Goal: Book appointment/travel/reservation

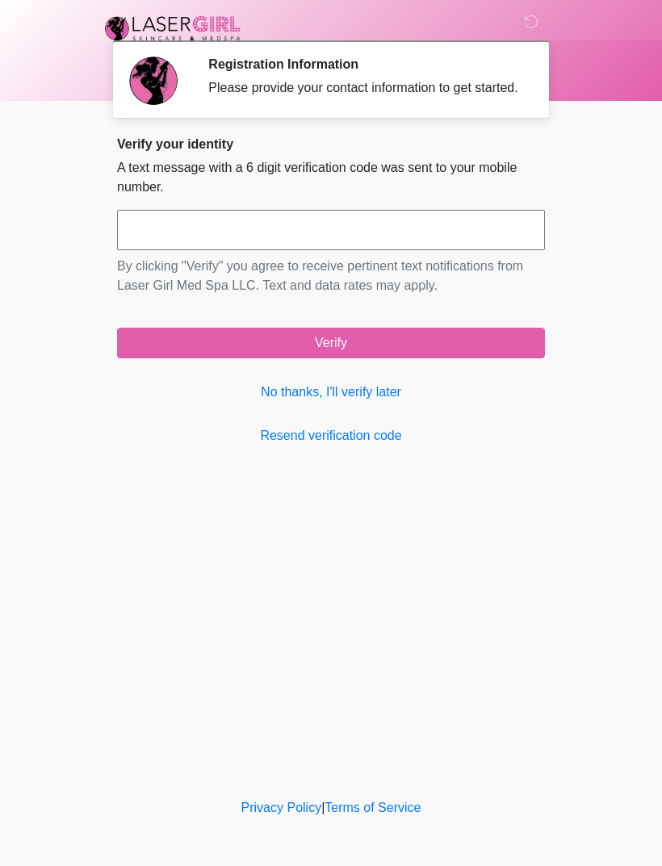
click at [366, 402] on link "No thanks, I'll verify later" at bounding box center [331, 391] width 428 height 19
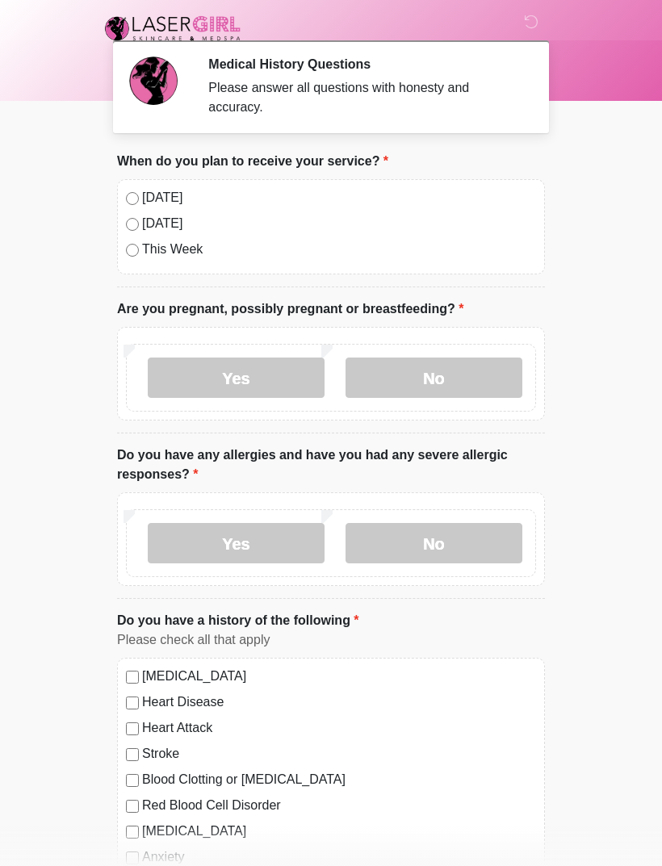
click at [450, 376] on label "No" at bounding box center [433, 377] width 177 height 40
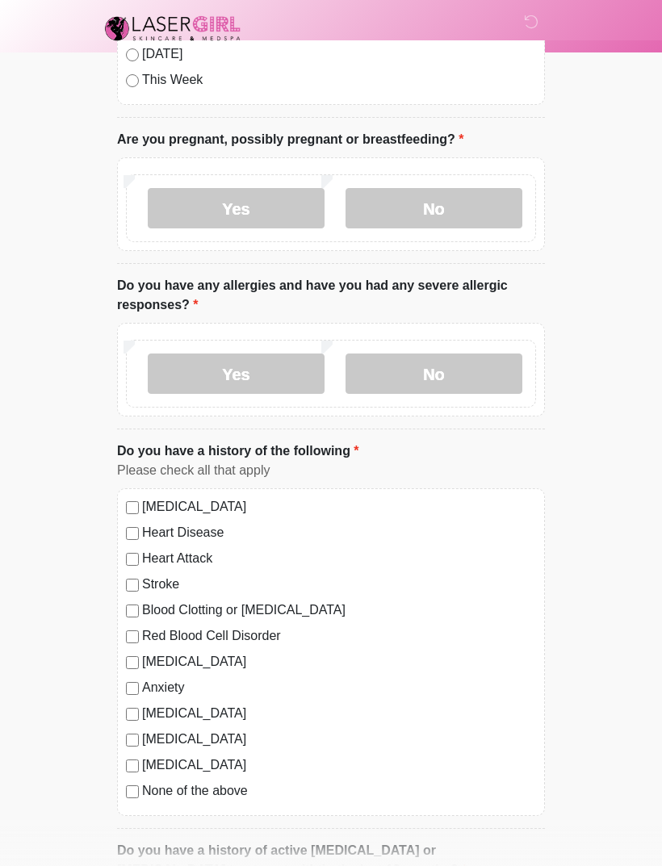
scroll to position [204, 0]
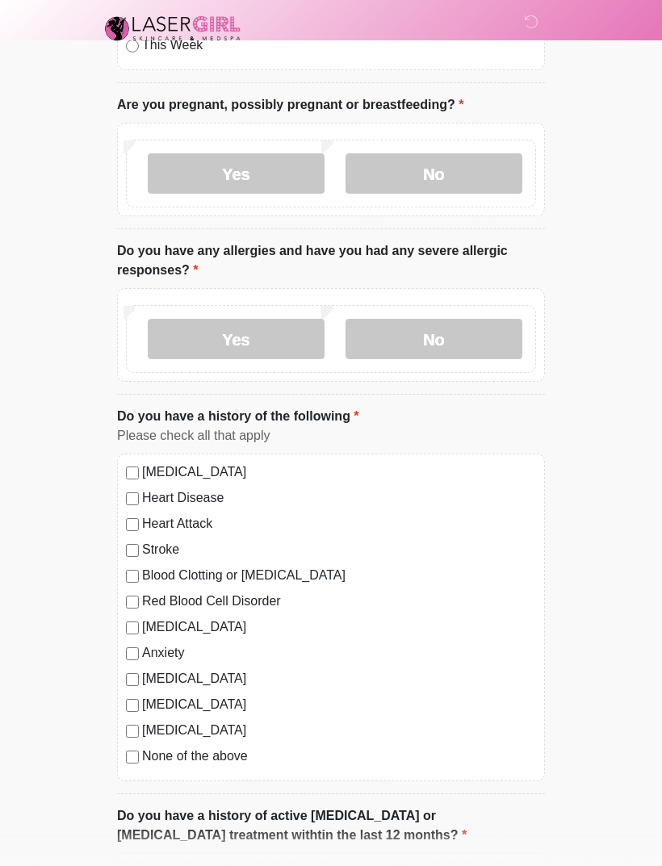
click at [468, 331] on label "No" at bounding box center [433, 339] width 177 height 40
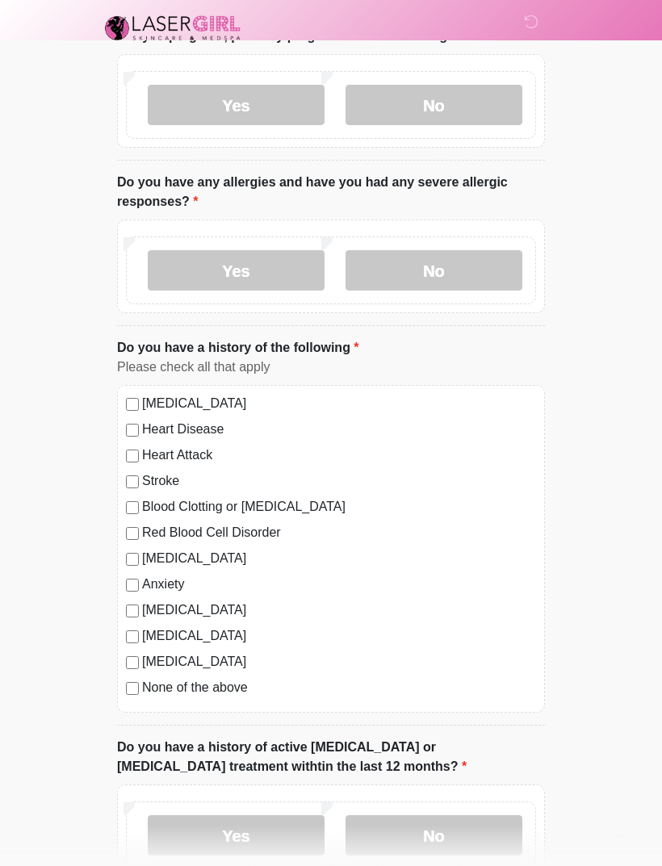
scroll to position [358, 0]
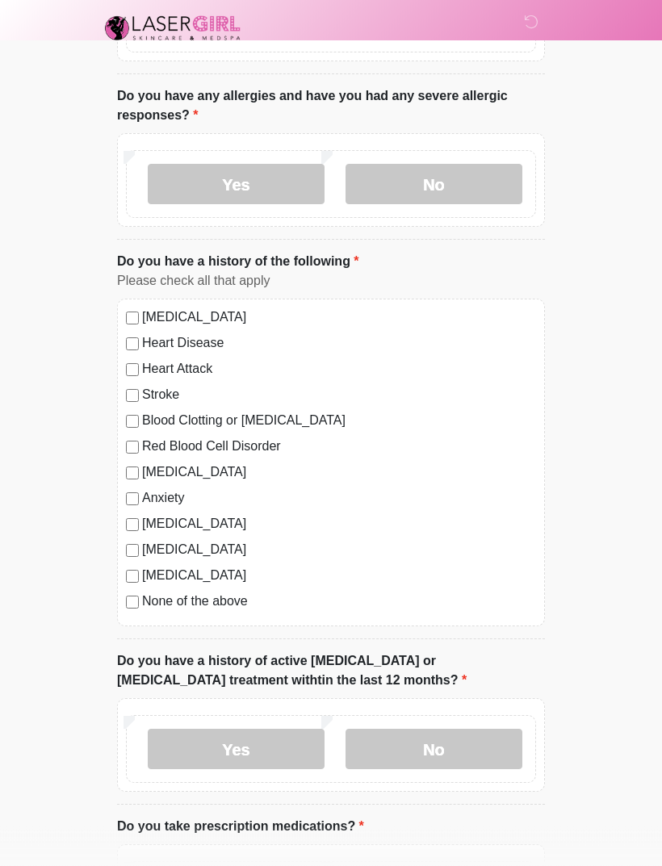
click at [131, 612] on div "[MEDICAL_DATA] Heart Disease Heart Attack Stroke Blood Clotting or [MEDICAL_DAT…" at bounding box center [331, 463] width 428 height 328
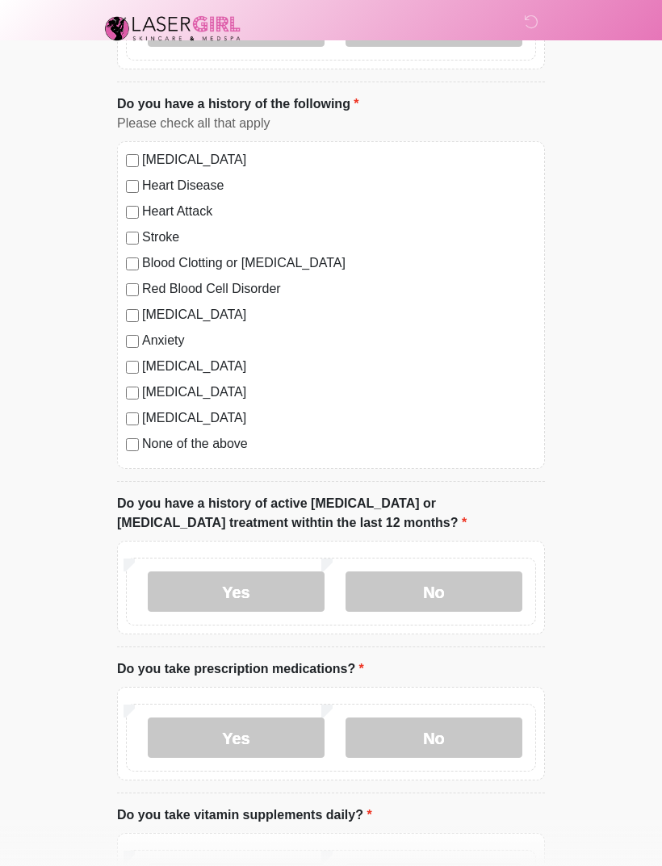
scroll to position [558, 0]
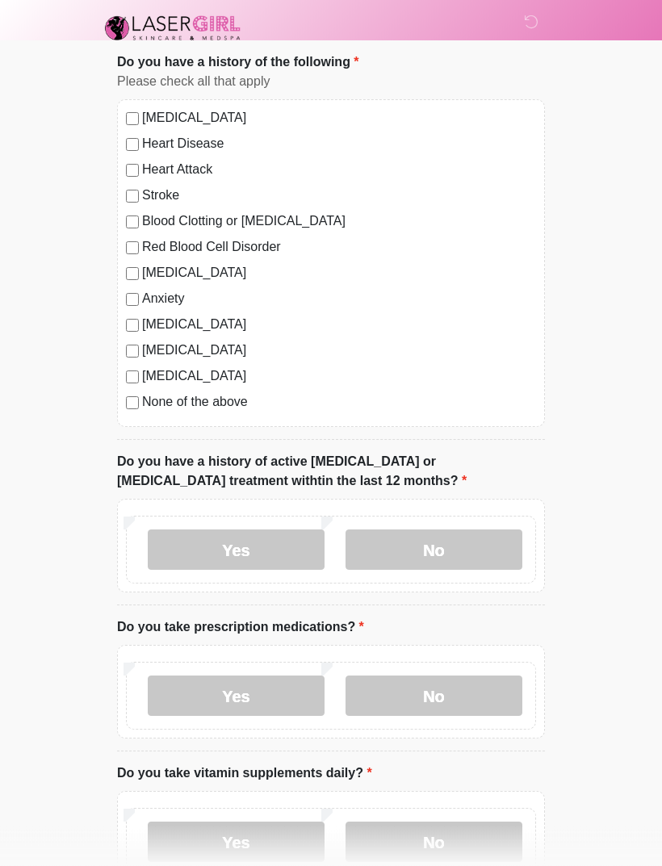
click at [490, 546] on label "No" at bounding box center [433, 550] width 177 height 40
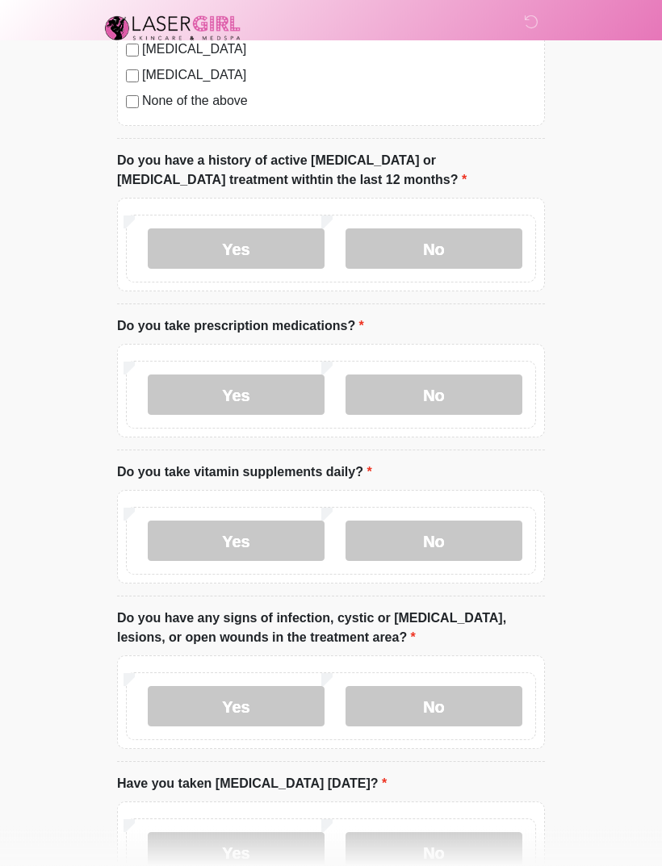
scroll to position [859, 0]
click at [449, 394] on label "No" at bounding box center [433, 394] width 177 height 40
click at [470, 537] on label "No" at bounding box center [433, 540] width 177 height 40
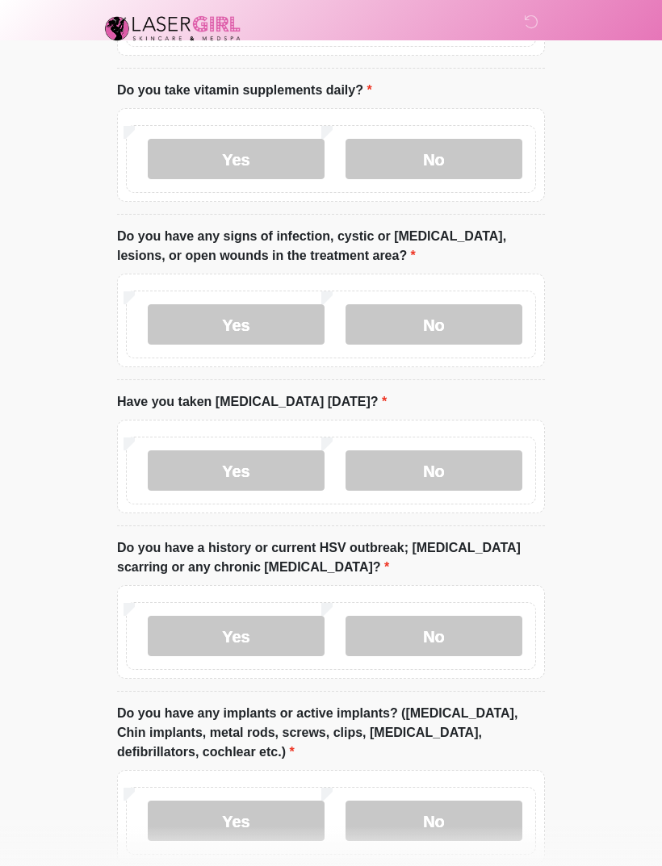
scroll to position [1240, 0]
click at [481, 329] on label "No" at bounding box center [433, 325] width 177 height 40
click at [470, 469] on label "No" at bounding box center [433, 471] width 177 height 40
click at [439, 641] on label "No" at bounding box center [433, 636] width 177 height 40
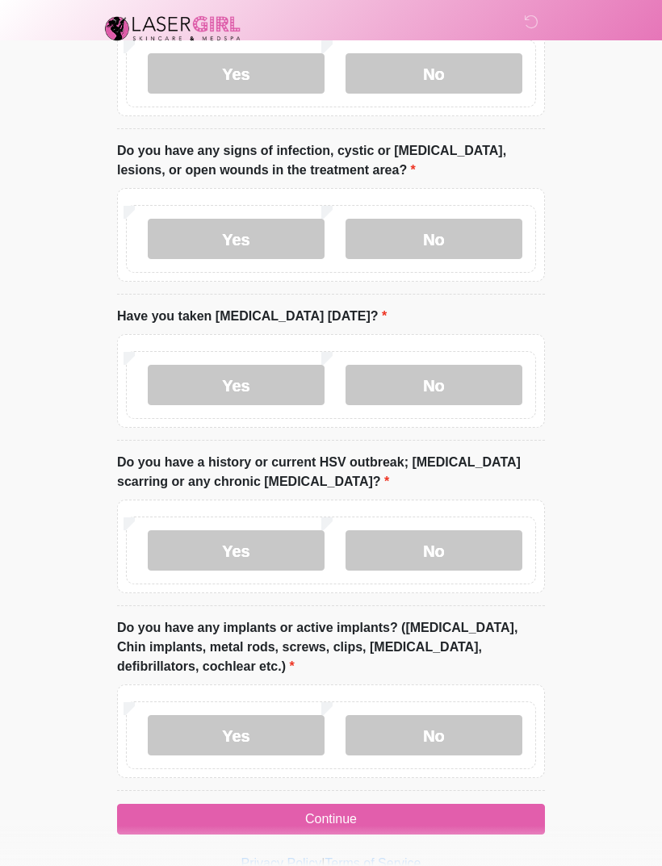
click at [450, 729] on label "No" at bounding box center [433, 735] width 177 height 40
click at [420, 809] on button "Continue" at bounding box center [331, 819] width 428 height 31
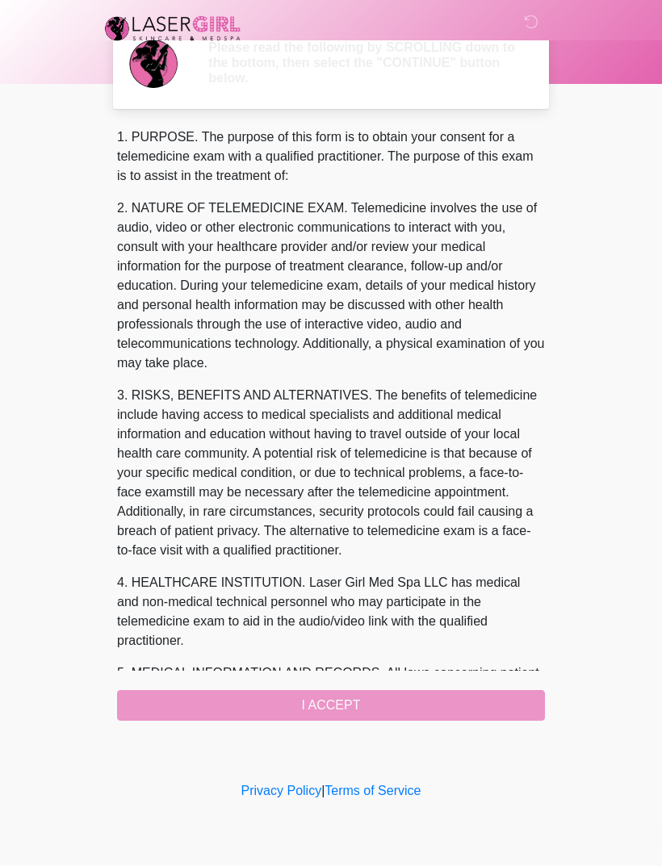
scroll to position [0, 0]
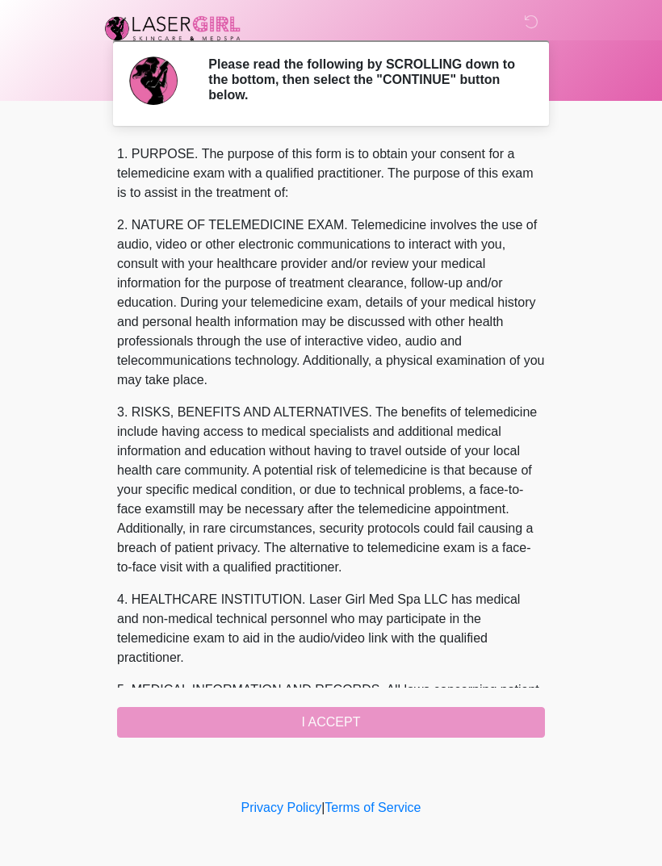
click at [395, 726] on div "1. PURPOSE. The purpose of this form is to obtain your consent for a telemedici…" at bounding box center [331, 440] width 428 height 593
click at [394, 733] on div "1. PURPOSE. The purpose of this form is to obtain your consent for a telemedici…" at bounding box center [331, 440] width 428 height 593
click at [428, 730] on div "1. PURPOSE. The purpose of this form is to obtain your consent for a telemedici…" at bounding box center [331, 440] width 428 height 593
click at [394, 722] on div "1. PURPOSE. The purpose of this form is to obtain your consent for a telemedici…" at bounding box center [331, 440] width 428 height 593
click at [437, 730] on div "1. PURPOSE. The purpose of this form is to obtain your consent for a telemedici…" at bounding box center [331, 440] width 428 height 593
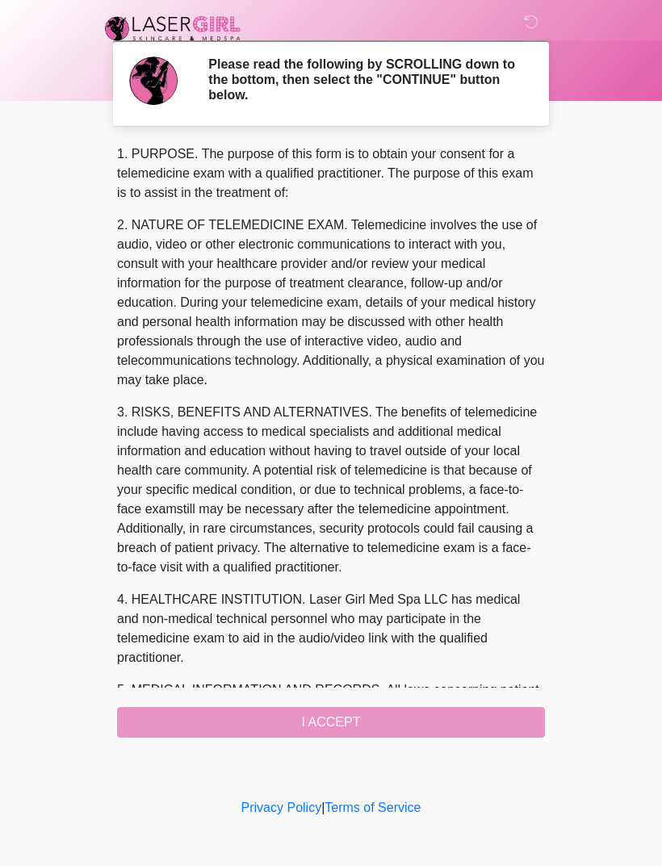
click at [402, 729] on div "1. PURPOSE. The purpose of this form is to obtain your consent for a telemedici…" at bounding box center [331, 440] width 428 height 593
click at [349, 717] on div "1. PURPOSE. The purpose of this form is to obtain your consent for a telemedici…" at bounding box center [331, 440] width 428 height 593
click at [392, 717] on div "1. PURPOSE. The purpose of this form is to obtain your consent for a telemedici…" at bounding box center [331, 440] width 428 height 593
click at [470, 722] on div "1. PURPOSE. The purpose of this form is to obtain your consent for a telemedici…" at bounding box center [331, 440] width 428 height 593
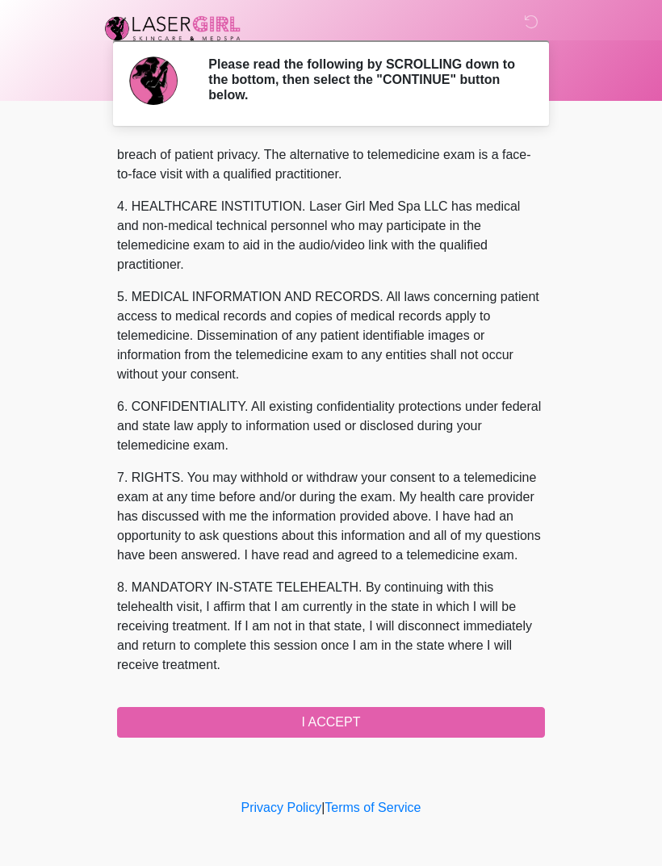
scroll to position [432, 0]
click at [428, 715] on button "I ACCEPT" at bounding box center [331, 722] width 428 height 31
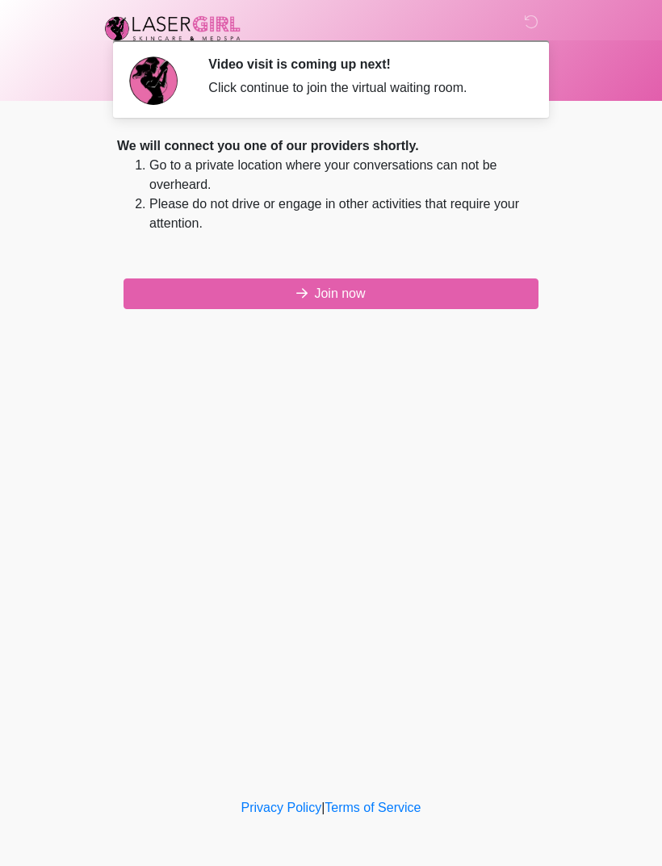
click at [506, 275] on div "We will connect you one of our providers shortly. Go to a private location wher…" at bounding box center [331, 222] width 428 height 173
click at [483, 299] on button "Join now" at bounding box center [330, 293] width 415 height 31
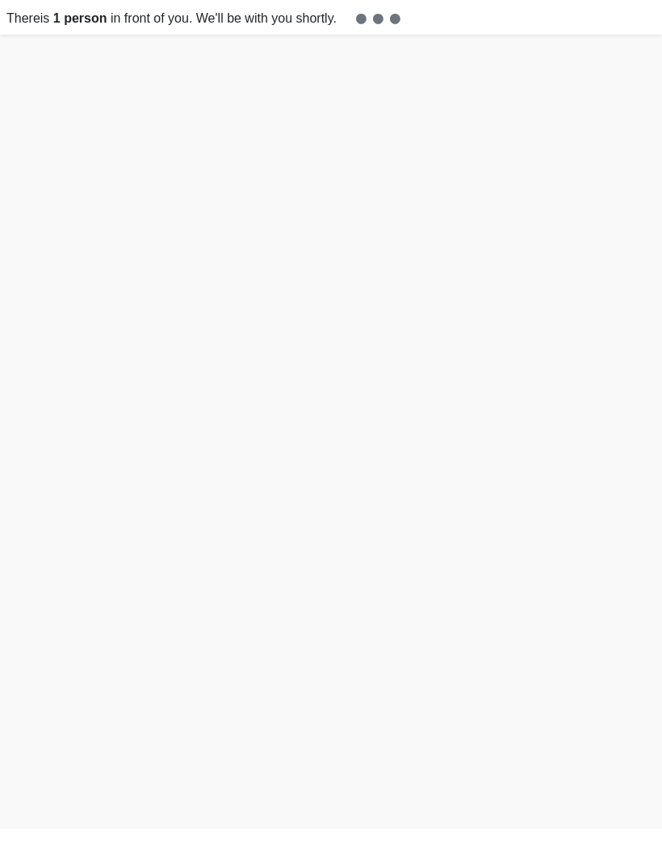
scroll to position [5, 0]
